Goal: Information Seeking & Learning: Learn about a topic

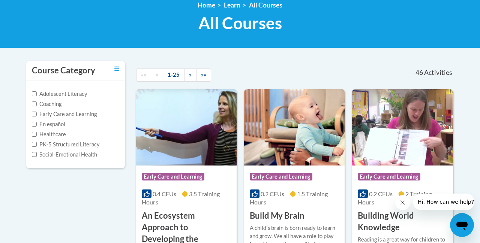
scroll to position [90, 0]
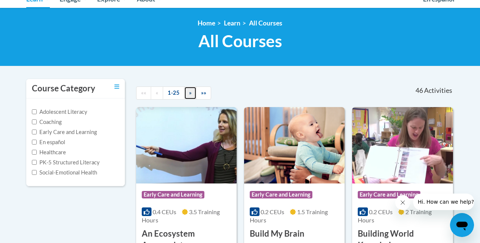
click at [190, 95] on span "»" at bounding box center [190, 93] width 3 height 6
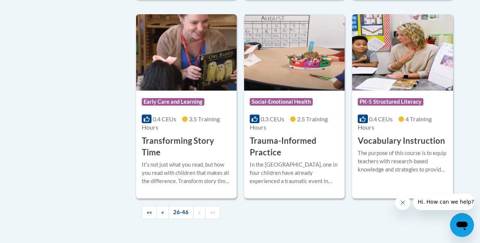
scroll to position [1421, 0]
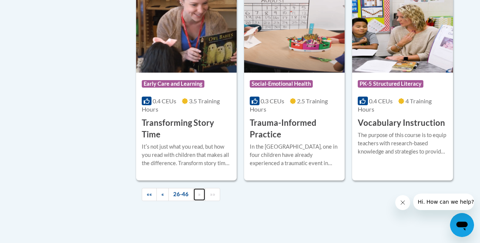
click at [196, 195] on link "»" at bounding box center [199, 194] width 12 height 13
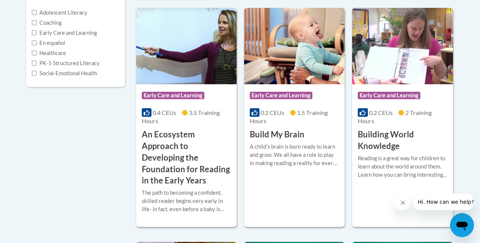
scroll to position [198, 0]
